Goal: Obtain resource: Download file/media

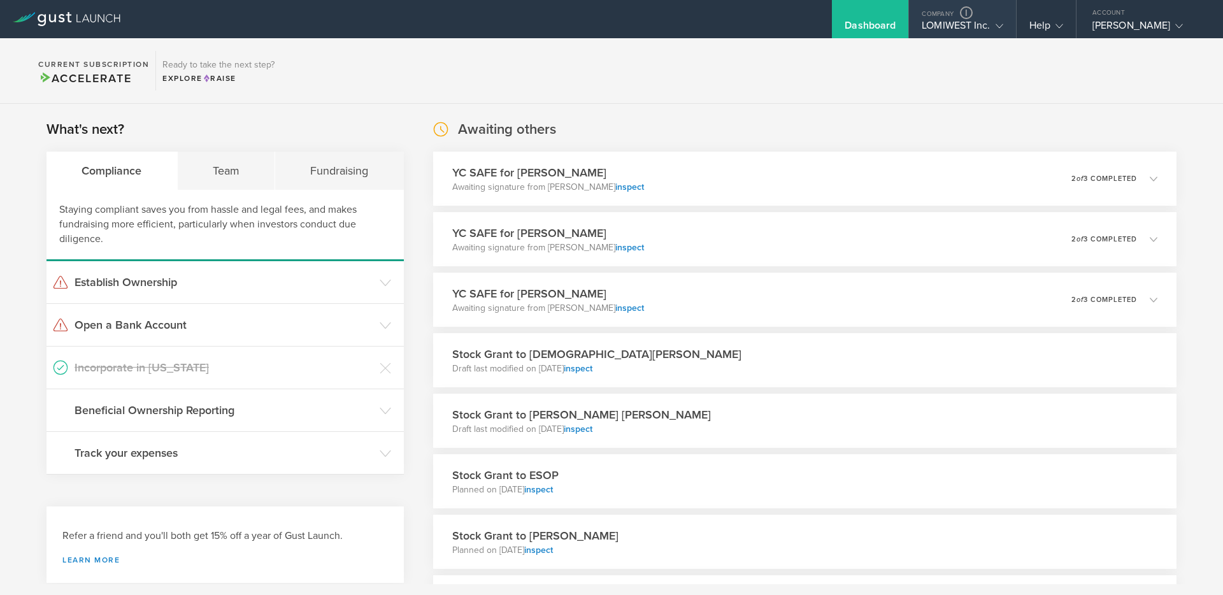
click at [956, 31] on div "LOMIWEST Inc." at bounding box center [962, 28] width 81 height 19
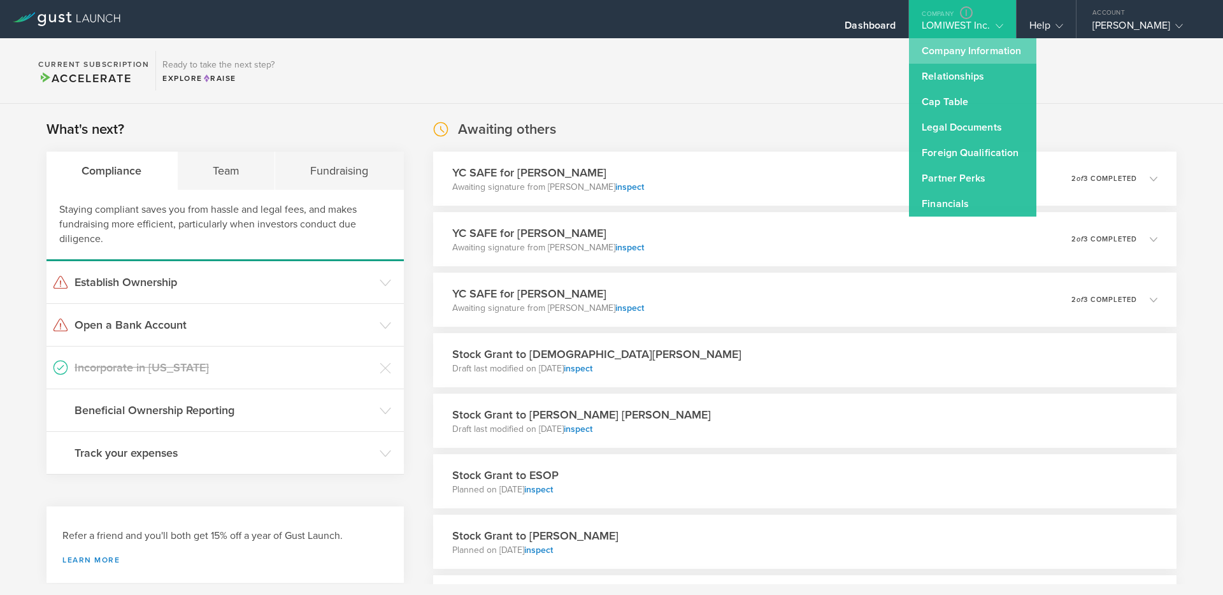
click at [934, 50] on link "Company Information" at bounding box center [972, 50] width 127 height 25
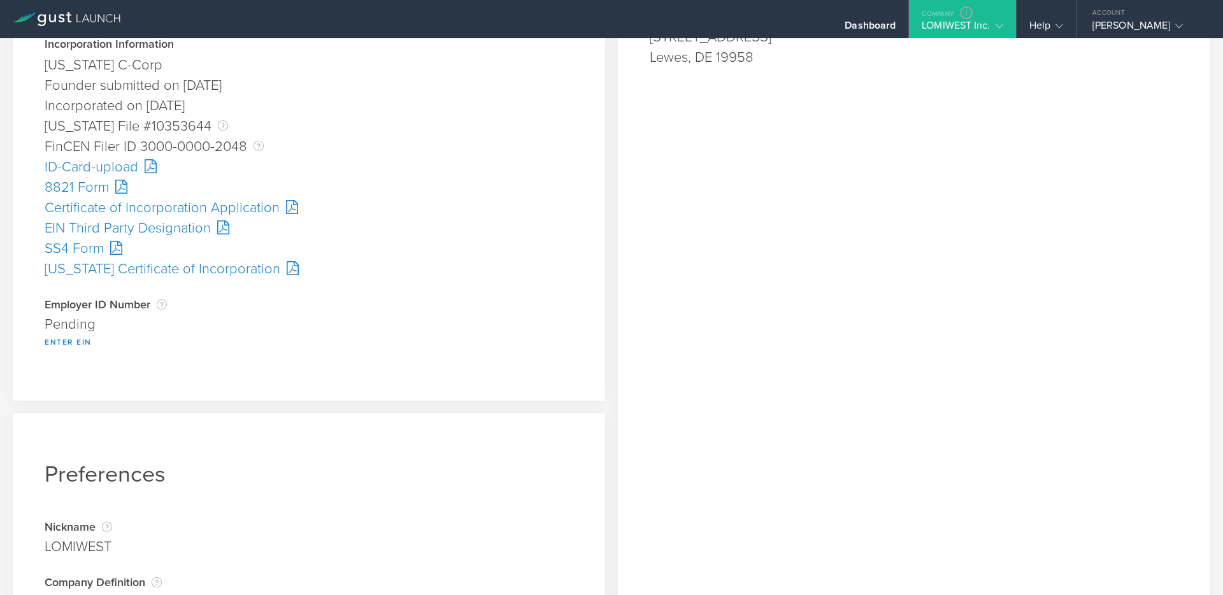
scroll to position [331, 0]
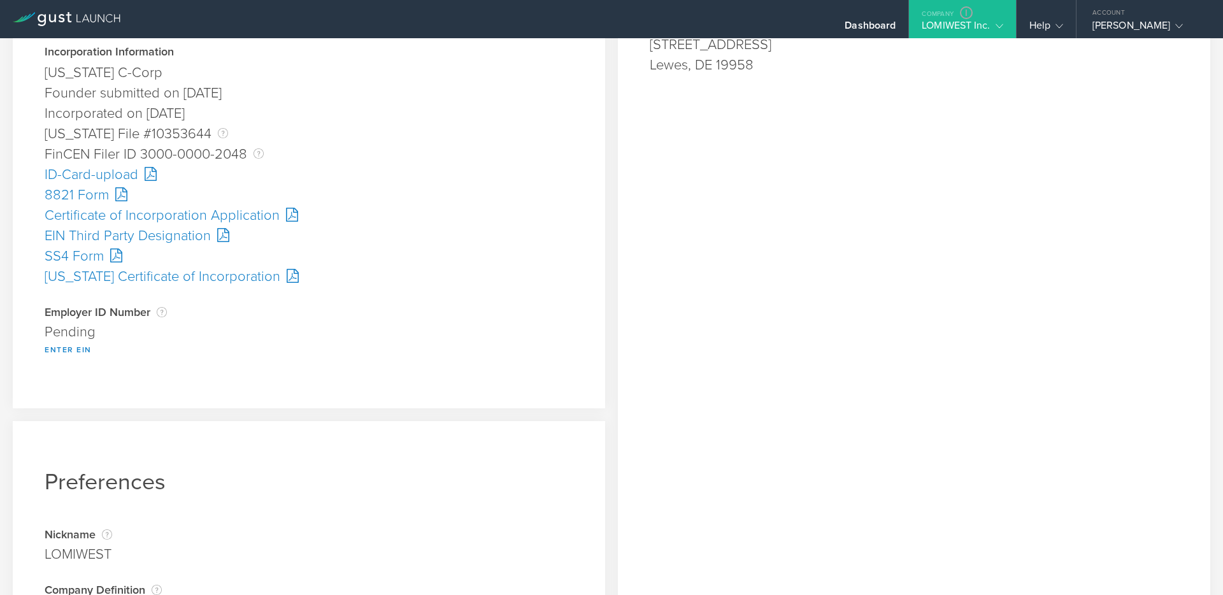
click at [76, 255] on div "SS4 Form" at bounding box center [309, 256] width 529 height 20
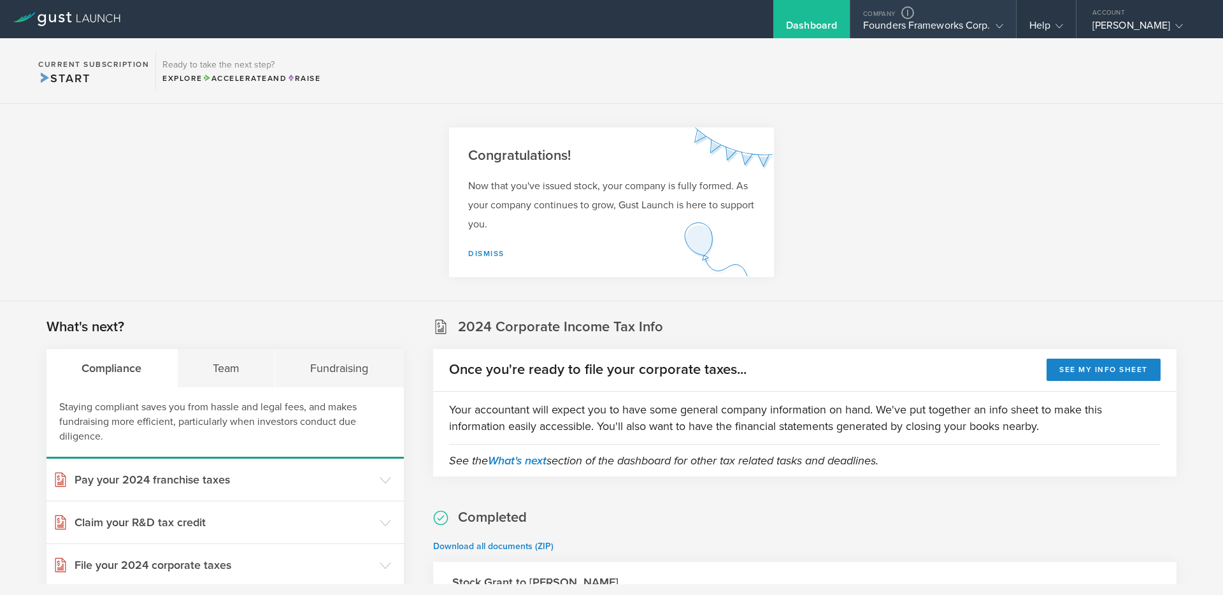
click at [943, 24] on div "Founders Frameworks Corp." at bounding box center [933, 28] width 140 height 19
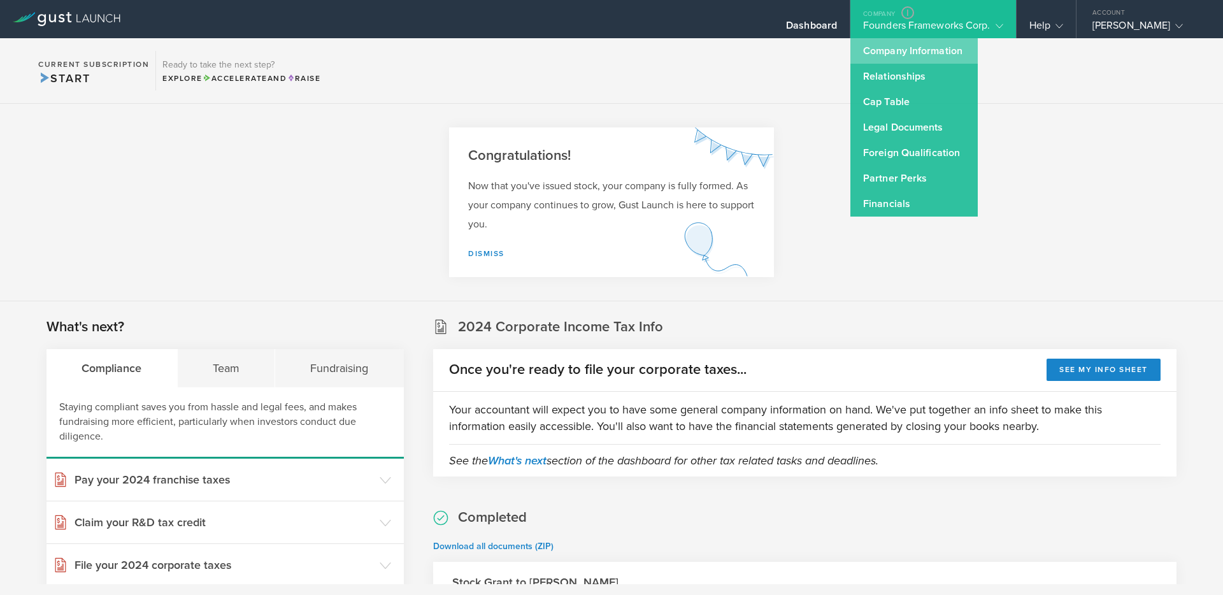
click at [869, 55] on link "Company Information" at bounding box center [913, 50] width 127 height 25
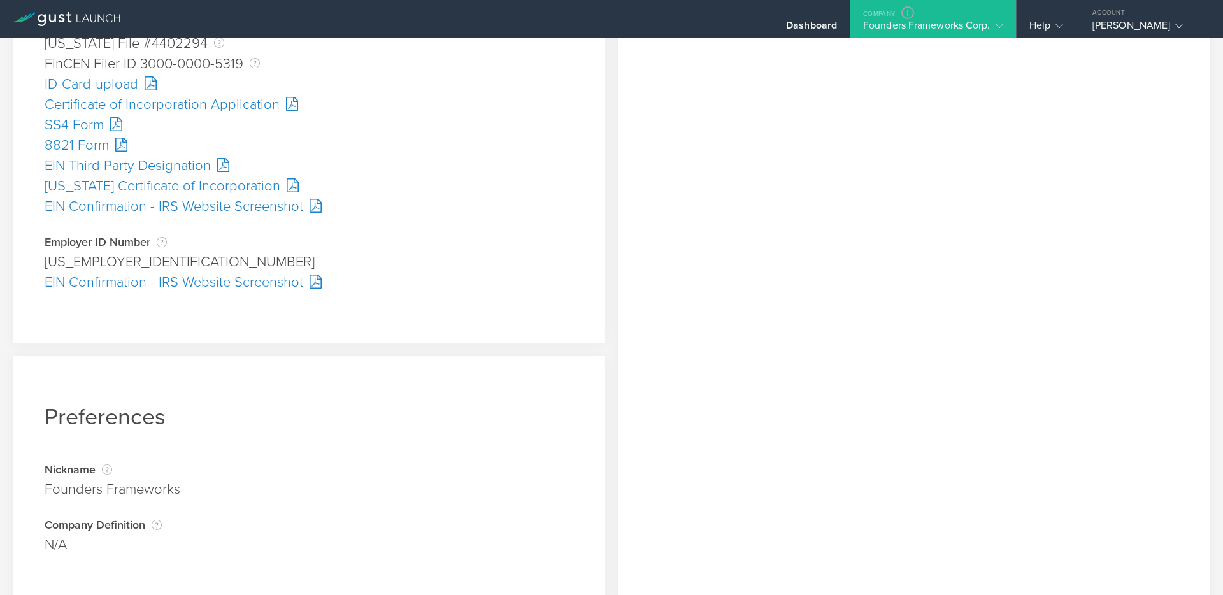
scroll to position [445, 0]
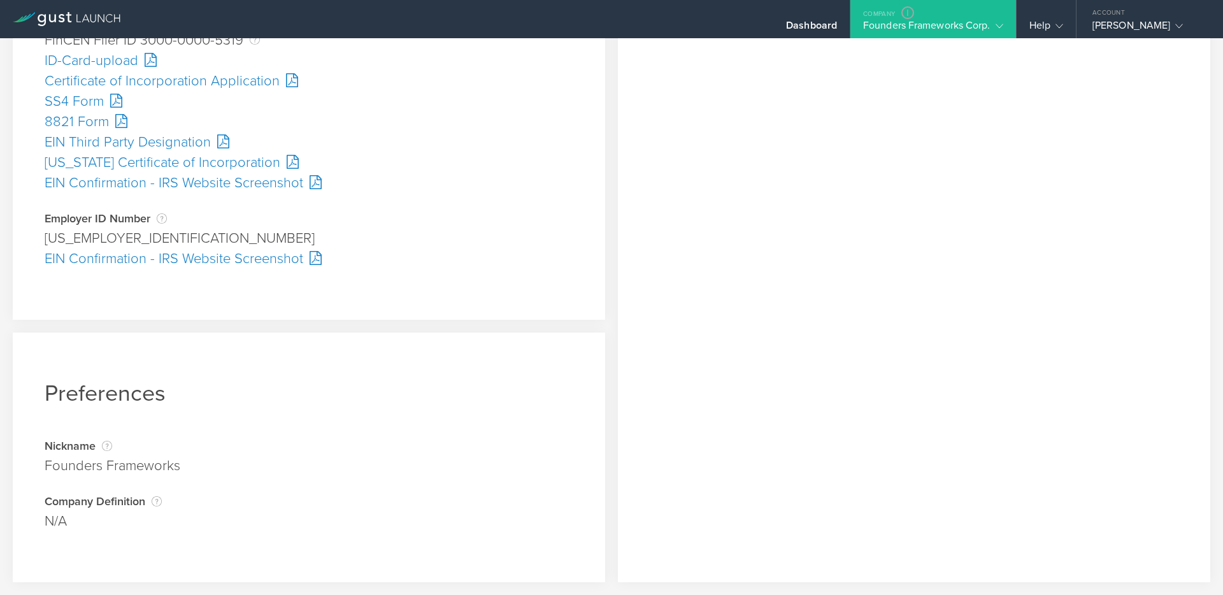
click at [120, 258] on div "EIN Confirmation - IRS Website Screenshot" at bounding box center [309, 258] width 529 height 20
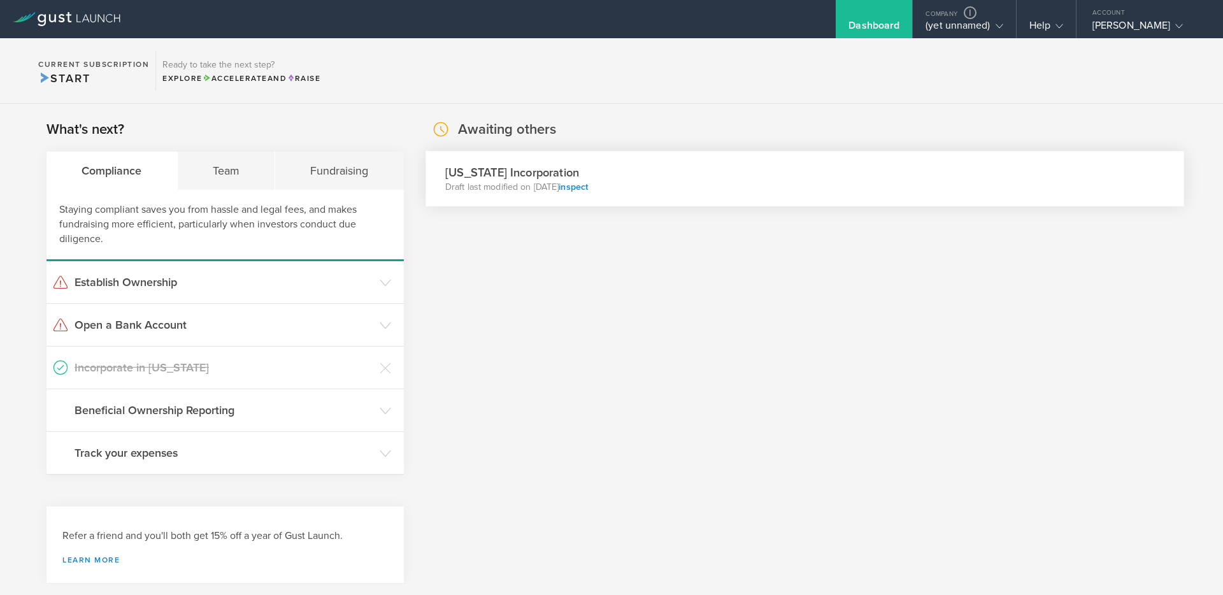
click at [645, 187] on div "Delaware Incorporation Draft last modified on Oct 9, 2025 inspect" at bounding box center [804, 178] width 759 height 55
click at [501, 241] on div "Certificate of Incorporation" at bounding box center [564, 242] width 239 height 32
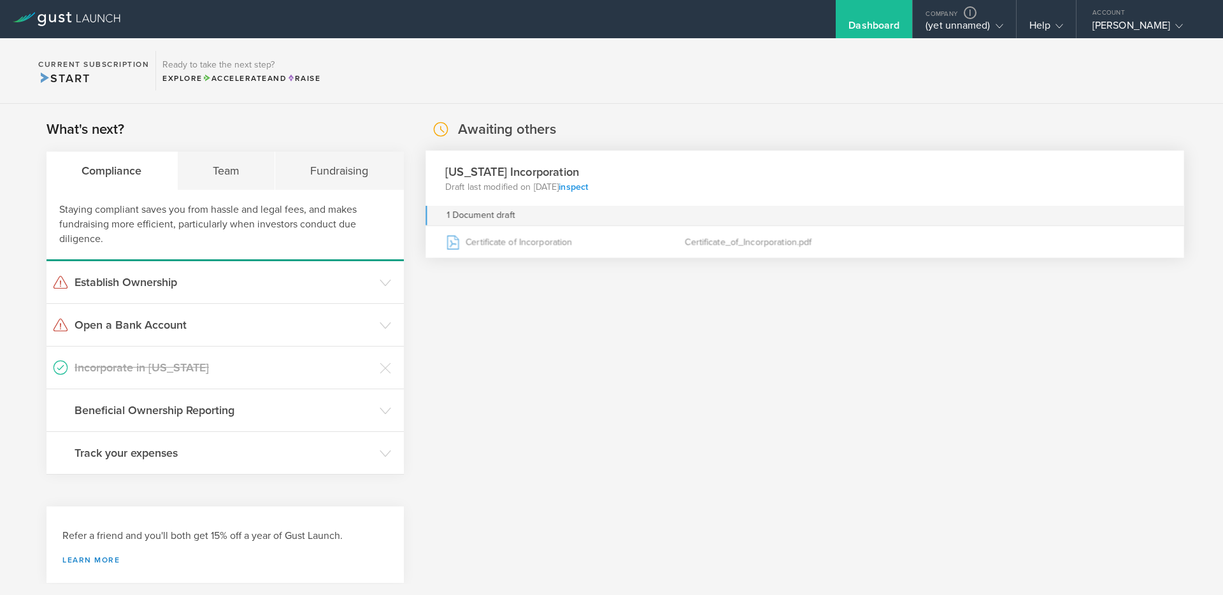
click at [588, 183] on link "inspect" at bounding box center [573, 186] width 29 height 11
